Goal: Information Seeking & Learning: Understand process/instructions

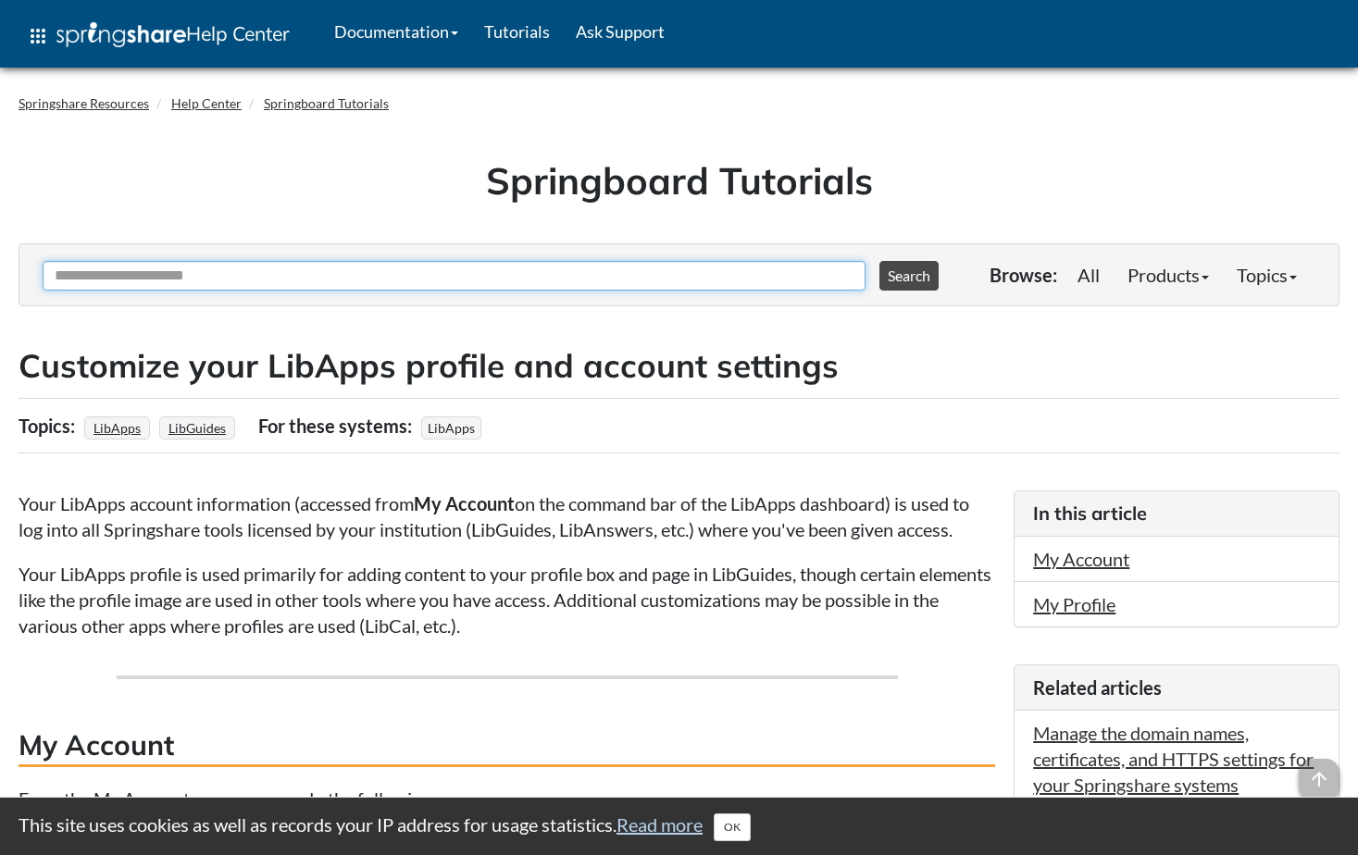
click at [416, 270] on input "Ask Another Question" at bounding box center [454, 276] width 823 height 30
type input "**********"
click at [879, 261] on button "Search" at bounding box center [908, 276] width 59 height 30
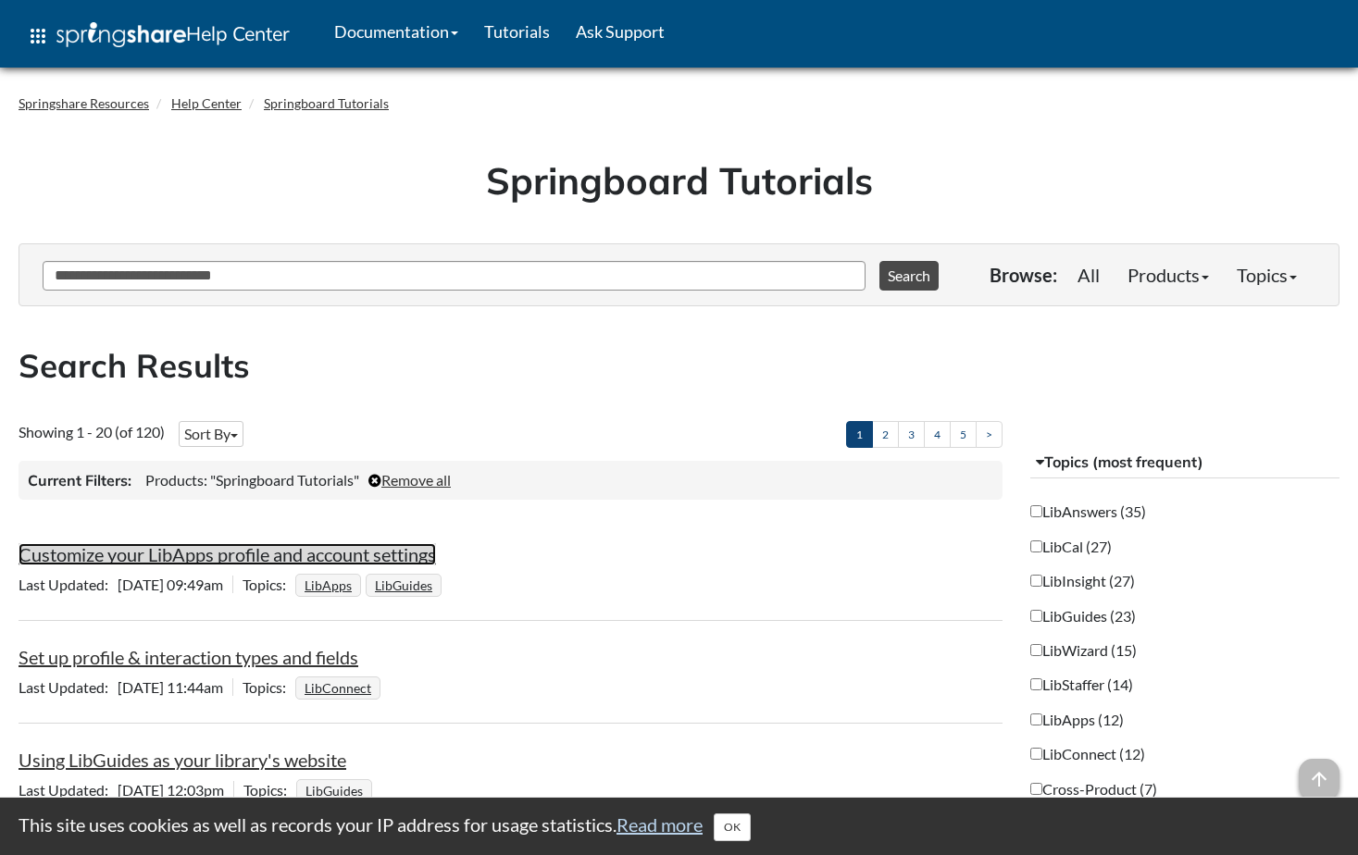
click at [316, 556] on link "Customize your LibApps profile and account settings" at bounding box center [227, 554] width 417 height 22
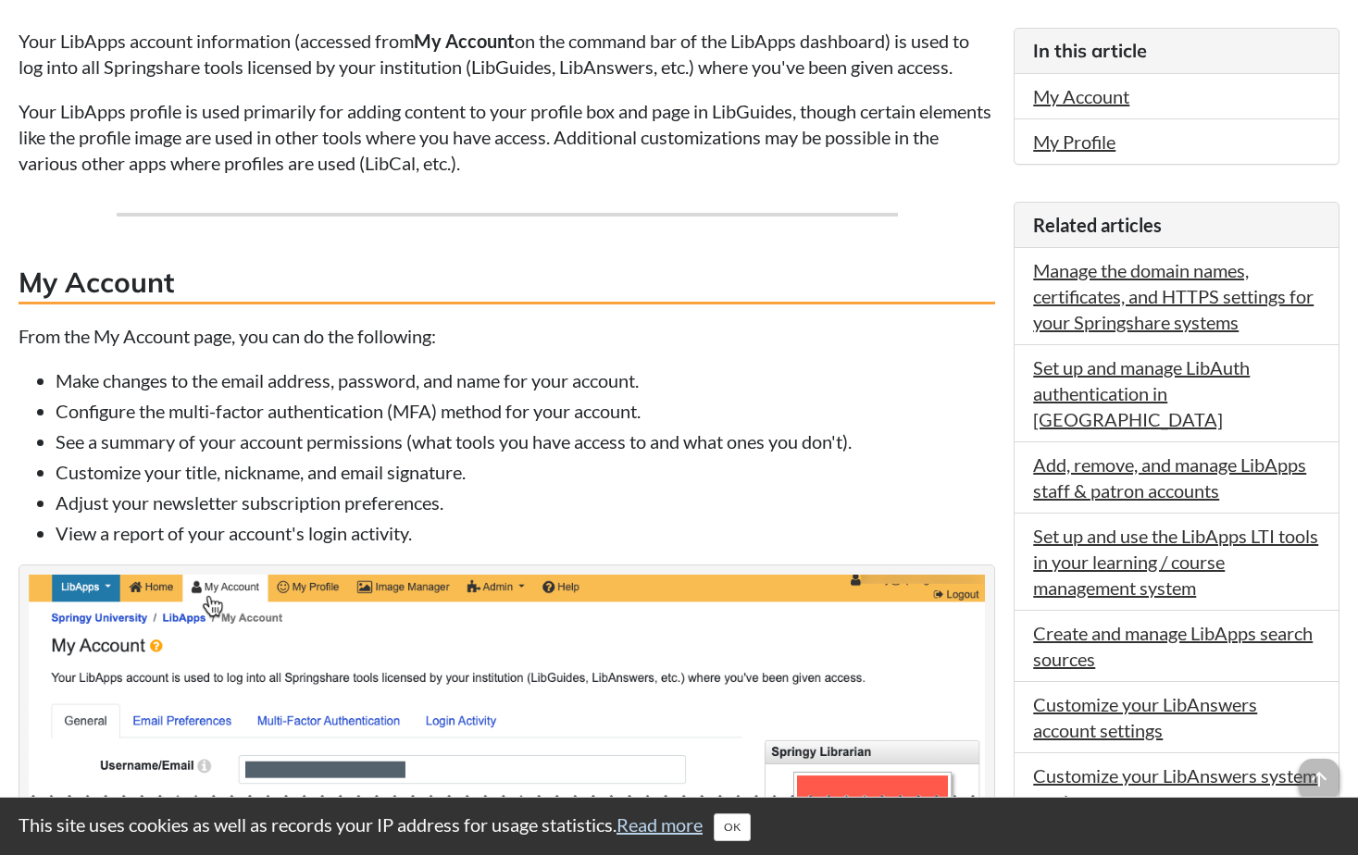
scroll to position [370, 0]
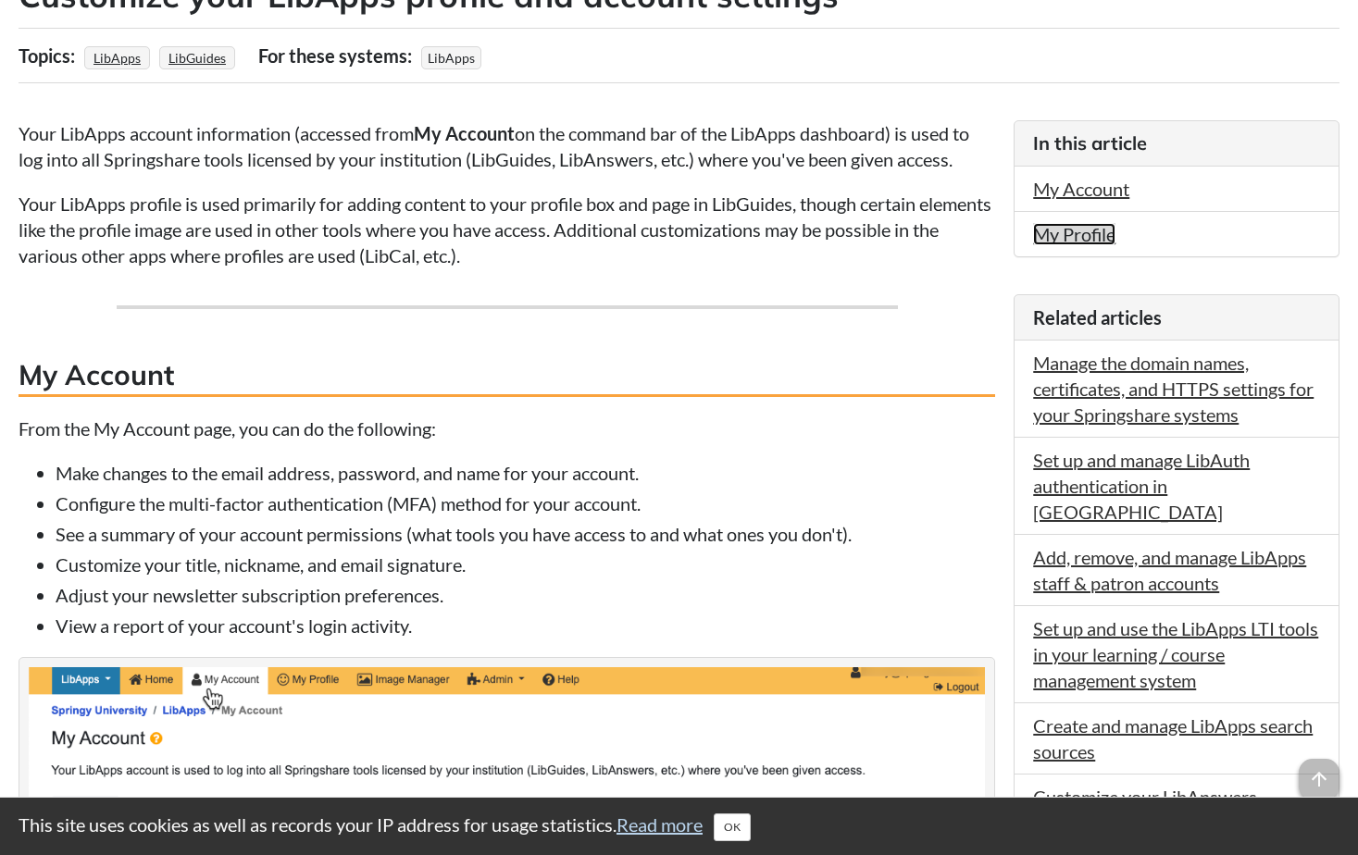
click at [1065, 237] on link "My Profile" at bounding box center [1074, 234] width 82 height 22
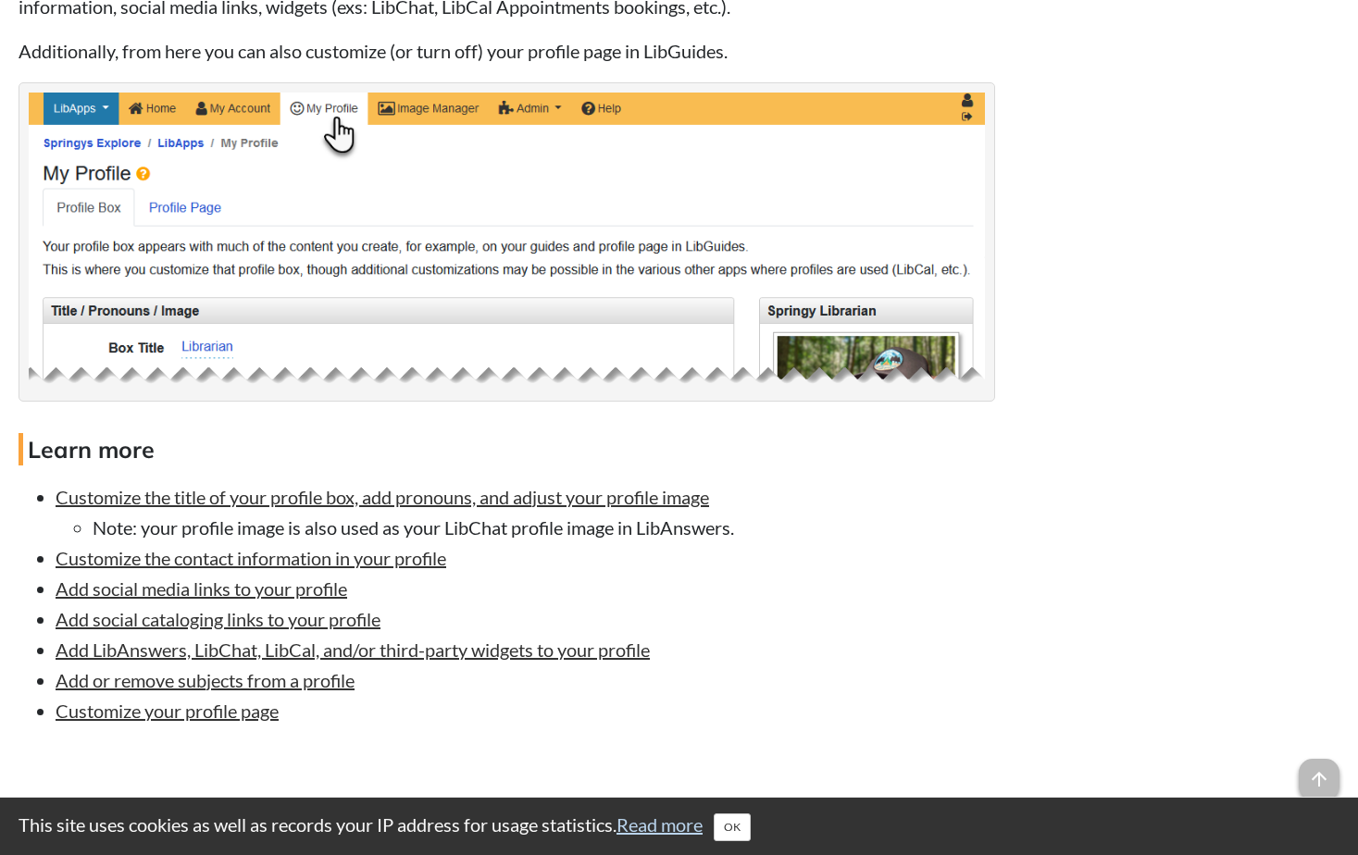
scroll to position [1888, 0]
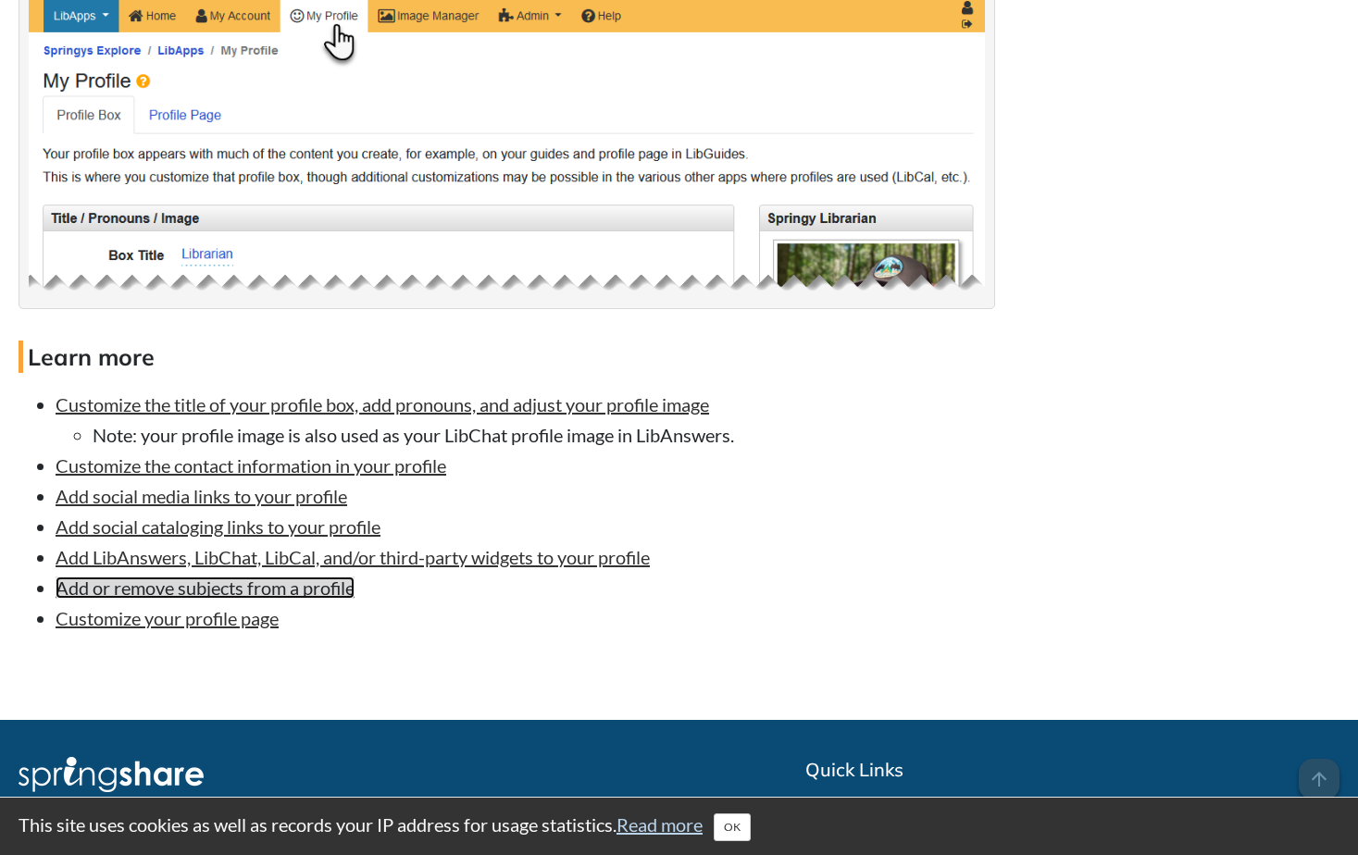
click at [185, 591] on link "Add or remove subjects from a profile" at bounding box center [205, 588] width 299 height 22
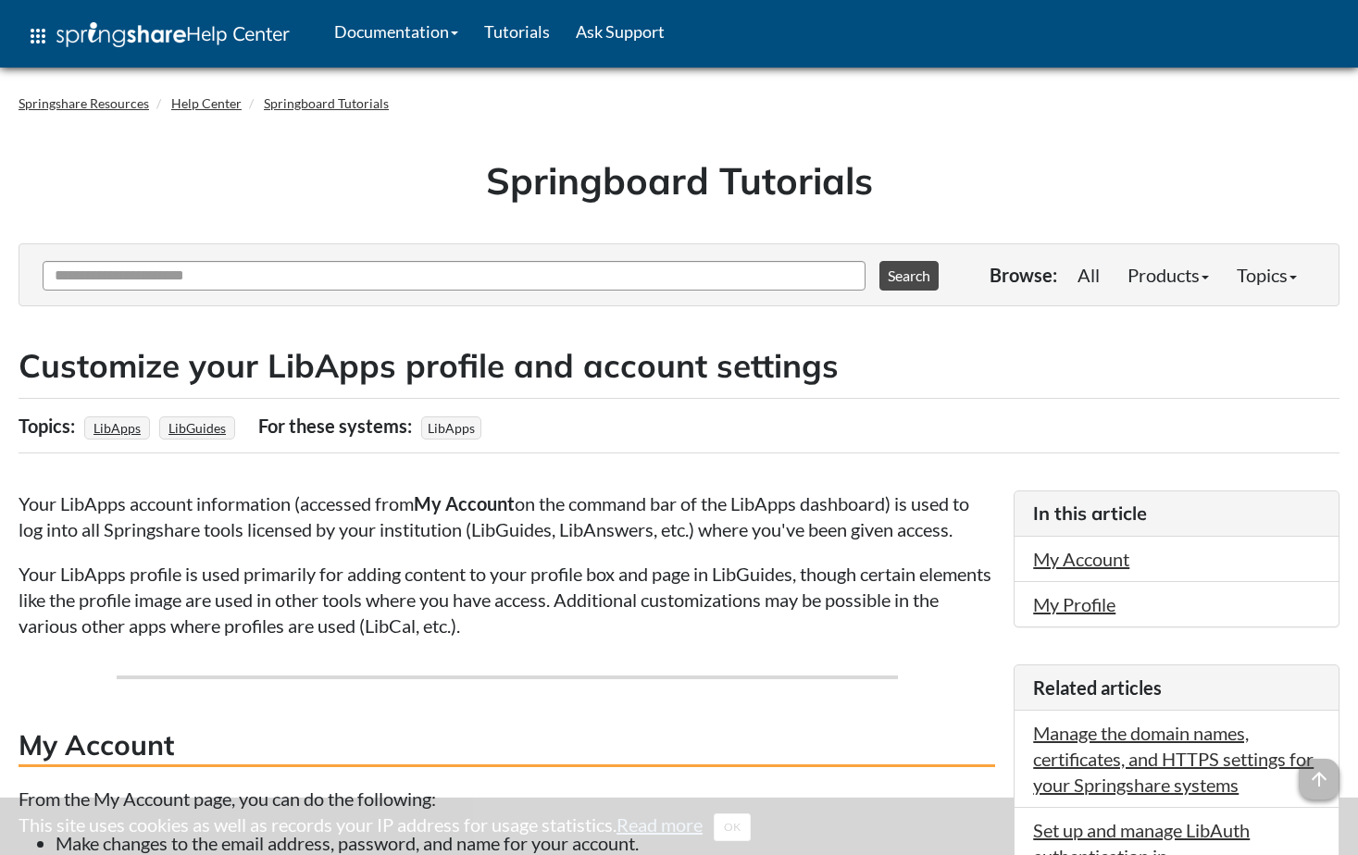
scroll to position [1888, 0]
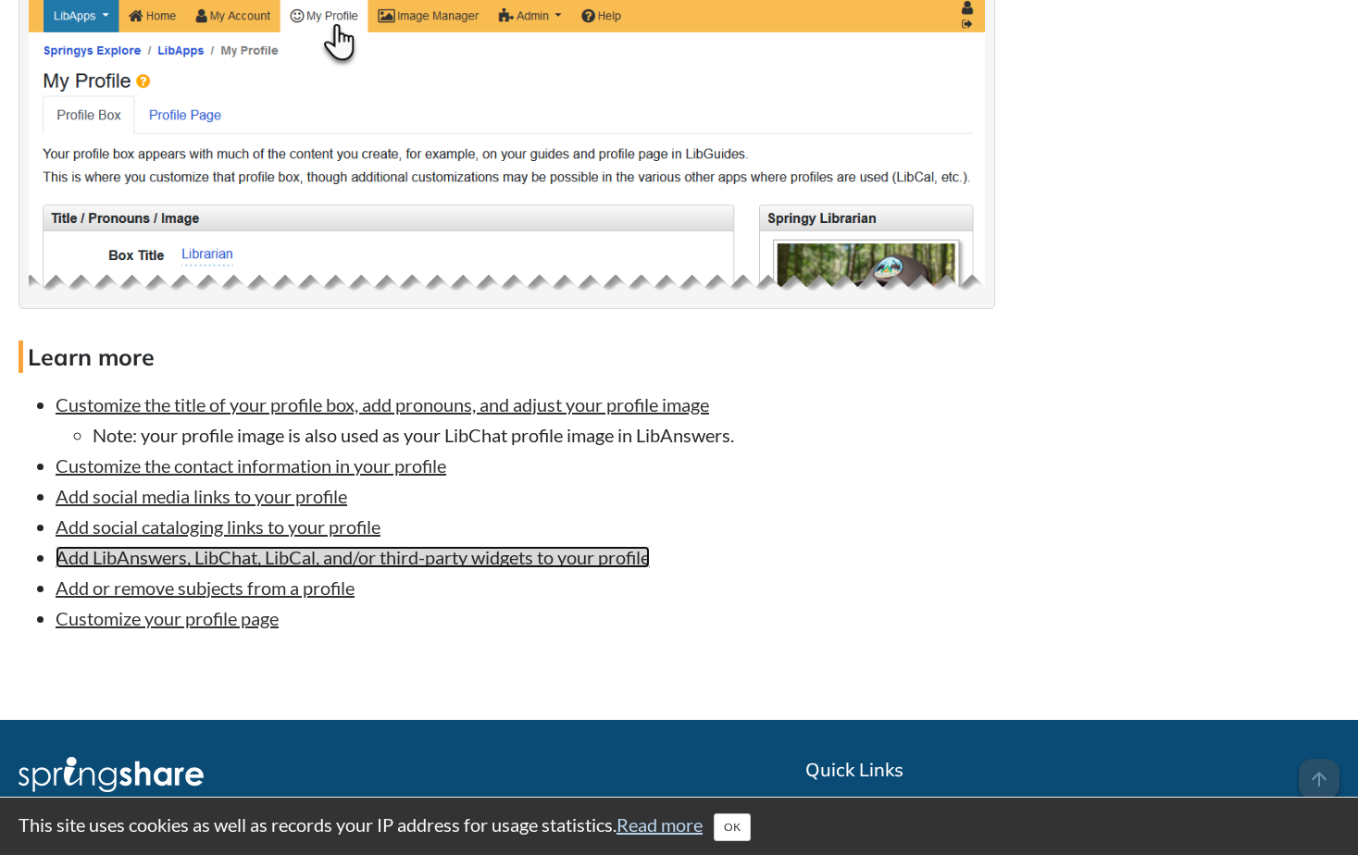
click at [404, 559] on link "Add LibAnswers, LibChat, LibCal, and/or third-party widgets to your profile" at bounding box center [353, 557] width 594 height 22
